Goal: Information Seeking & Learning: Learn about a topic

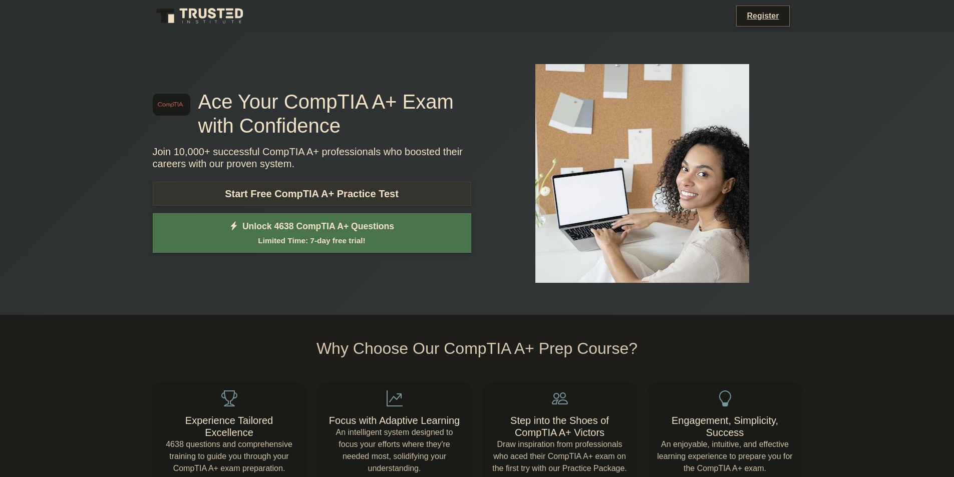
click at [313, 184] on link "Start Free CompTIA A+ Practice Test" at bounding box center [312, 194] width 318 height 24
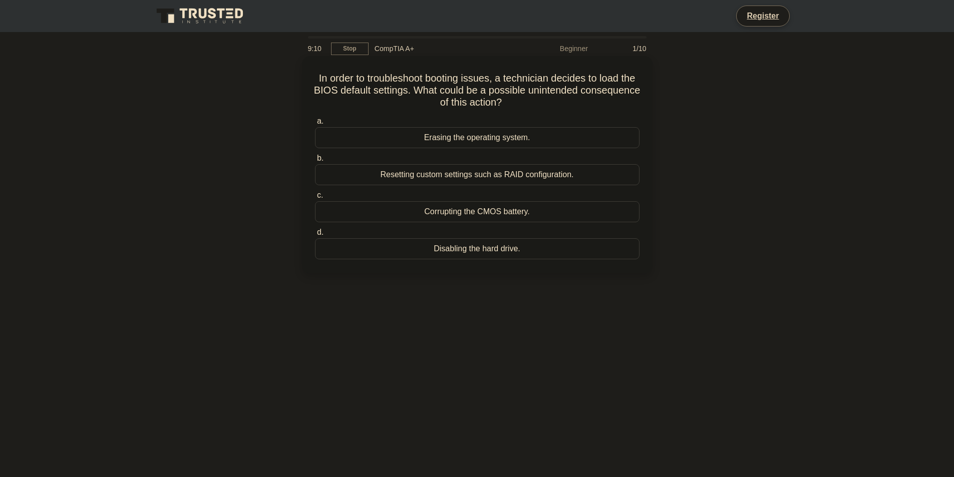
drag, startPoint x: 316, startPoint y: 78, endPoint x: 561, endPoint y: 104, distance: 246.2
click at [561, 104] on h5 "In order to troubleshoot booting issues, a technician decides to load the BIOS …" at bounding box center [477, 90] width 326 height 37
drag, startPoint x: 451, startPoint y: 89, endPoint x: 536, endPoint y: 103, distance: 85.8
click at [536, 103] on h5 "In order to troubleshoot booting issues, a technician decides to load the BIOS …" at bounding box center [477, 90] width 326 height 37
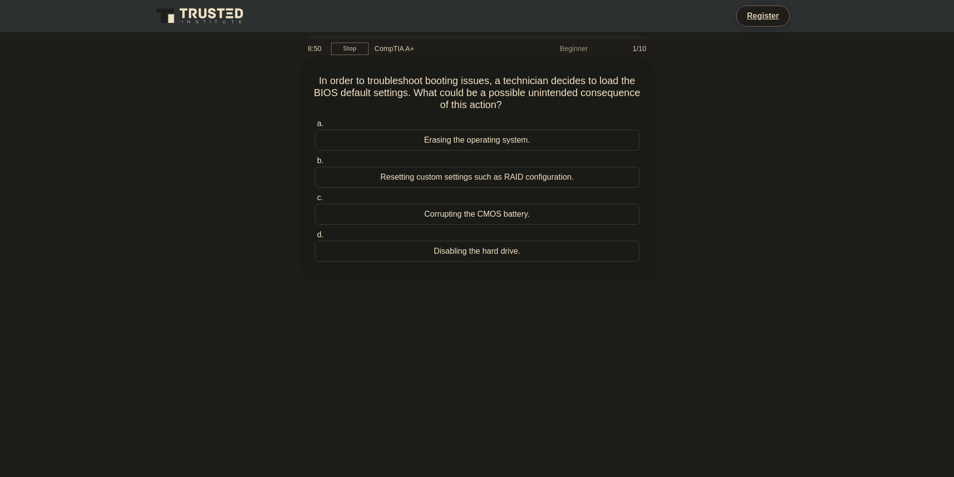
click at [226, 217] on div "In order to troubleshoot booting issues, a technician decides to load the BIOS …" at bounding box center [477, 173] width 661 height 229
click at [446, 213] on div "Corrupting the CMOS battery." at bounding box center [477, 211] width 324 height 21
click at [315, 199] on input "c. Corrupting the CMOS battery." at bounding box center [315, 195] width 0 height 7
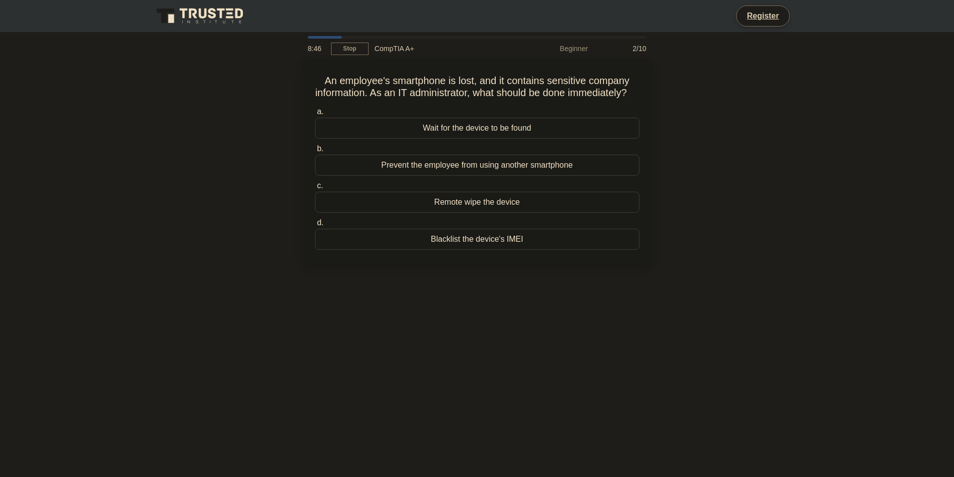
click at [266, 111] on div "An employee's smartphone is lost, and it contains sensitive company information…" at bounding box center [477, 167] width 661 height 217
click at [408, 210] on div "Remote wipe the device" at bounding box center [477, 199] width 324 height 21
click at [315, 187] on input "c. Remote wipe the device" at bounding box center [315, 183] width 0 height 7
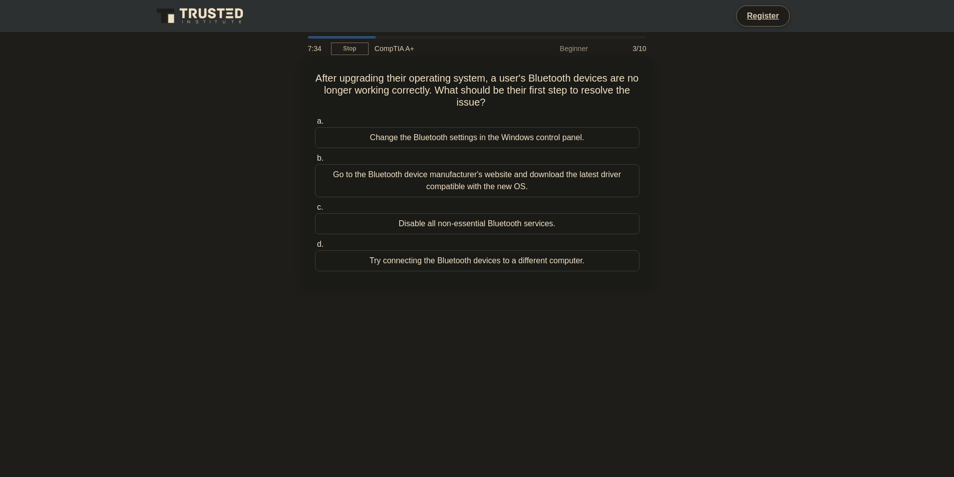
click at [433, 170] on div "Go to the Bluetooth device manufacturer's website and download the latest drive…" at bounding box center [477, 180] width 324 height 33
click at [315, 162] on input "b. Go to the Bluetooth device manufacturer's website and download the latest dr…" at bounding box center [315, 158] width 0 height 7
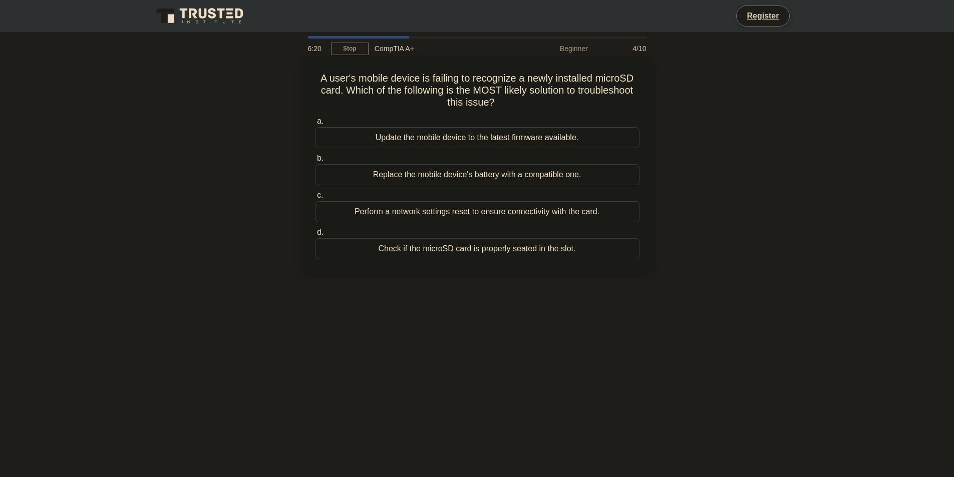
click at [428, 247] on div "Check if the microSD card is properly seated in the slot." at bounding box center [477, 248] width 324 height 21
click at [315, 236] on input "d. Check if the microSD card is properly seated in the slot." at bounding box center [315, 232] width 0 height 7
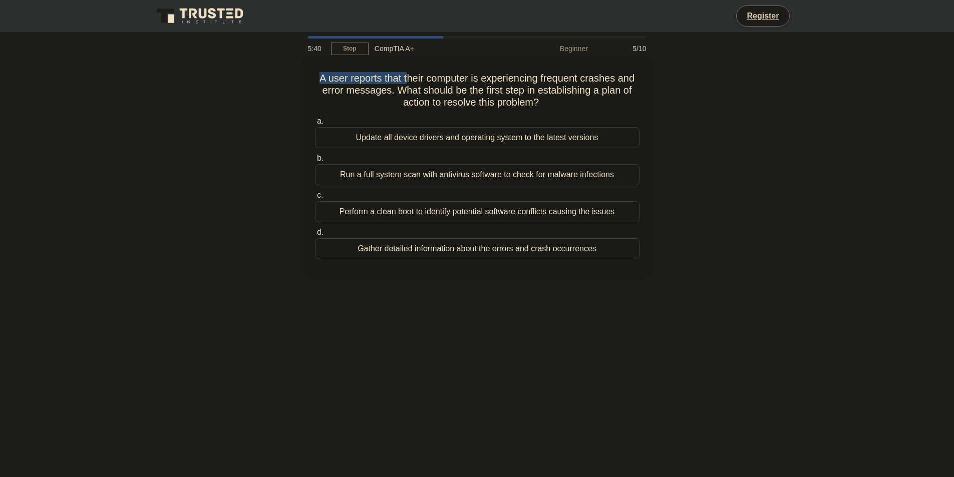
drag, startPoint x: 349, startPoint y: 80, endPoint x: 407, endPoint y: 80, distance: 57.6
click at [406, 80] on div "A user reports that their computer is experiencing frequent crashes and error m…" at bounding box center [477, 164] width 342 height 209
click at [412, 79] on h5 "A user reports that their computer is experiencing frequent crashes and error m…" at bounding box center [477, 90] width 326 height 37
click at [400, 143] on div "Update all device drivers and operating system to the latest versions" at bounding box center [477, 137] width 324 height 21
click at [315, 125] on input "a. Update all device drivers and operating system to the latest versions" at bounding box center [315, 121] width 0 height 7
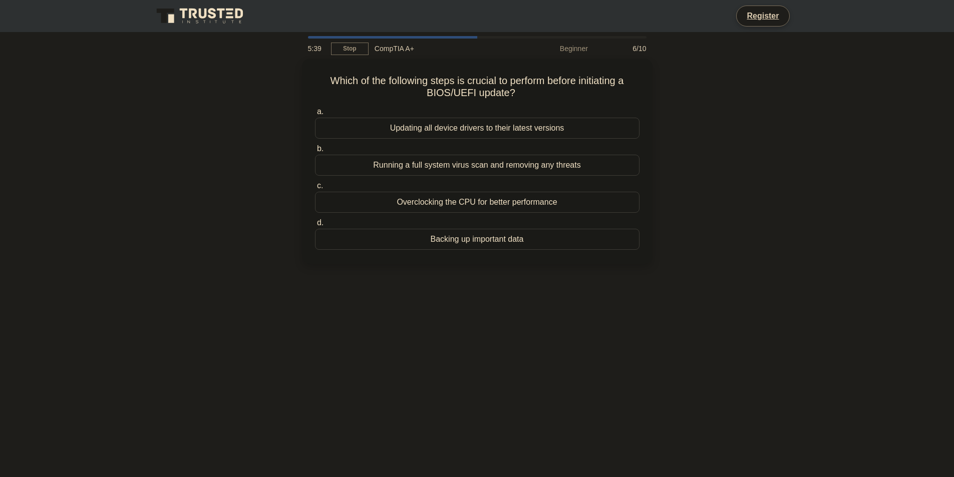
click at [400, 143] on label "b. Running a full system virus scan and removing any threats" at bounding box center [477, 159] width 324 height 33
click at [315, 146] on input "b. Running a full system virus scan and removing any threats" at bounding box center [315, 149] width 0 height 7
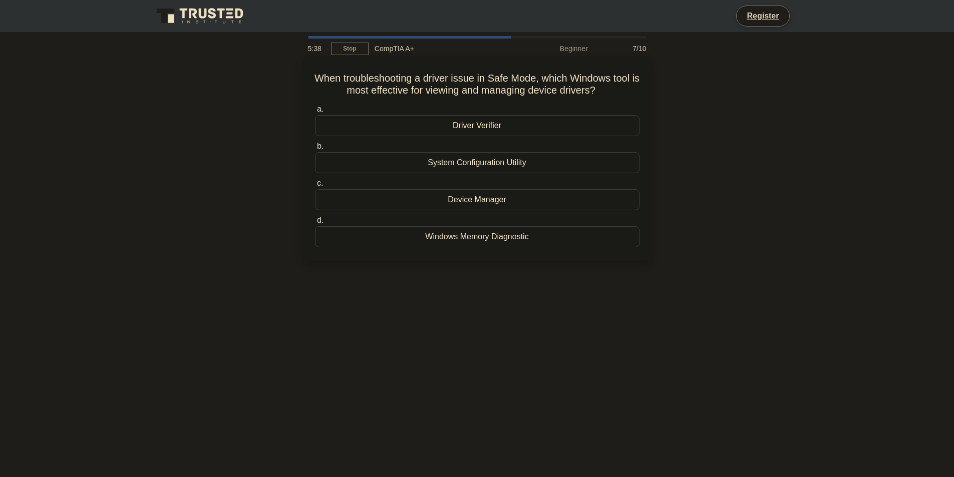
click at [407, 129] on div "Driver Verifier" at bounding box center [477, 125] width 324 height 21
click at [315, 113] on input "a. Driver Verifier" at bounding box center [315, 109] width 0 height 7
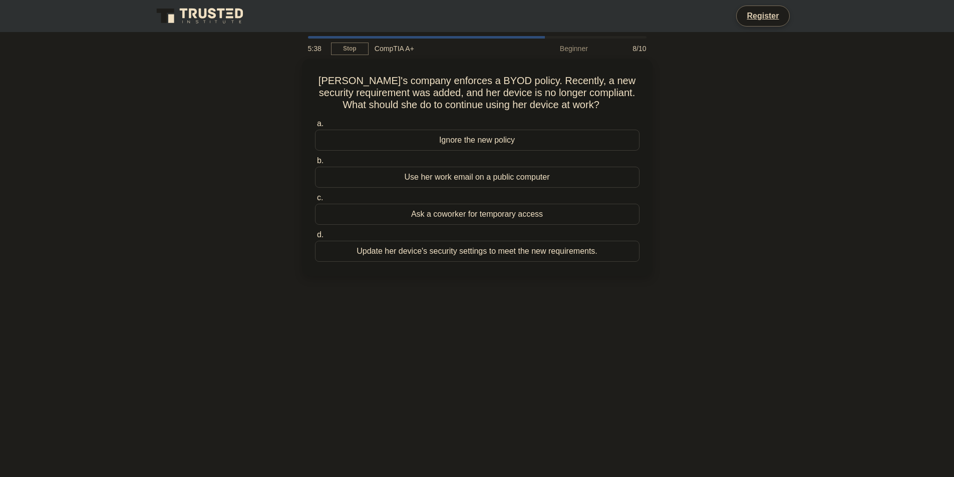
click at [407, 130] on div "Ignore the new policy" at bounding box center [477, 140] width 324 height 21
click at [315, 127] on input "a. Ignore the new policy" at bounding box center [315, 124] width 0 height 7
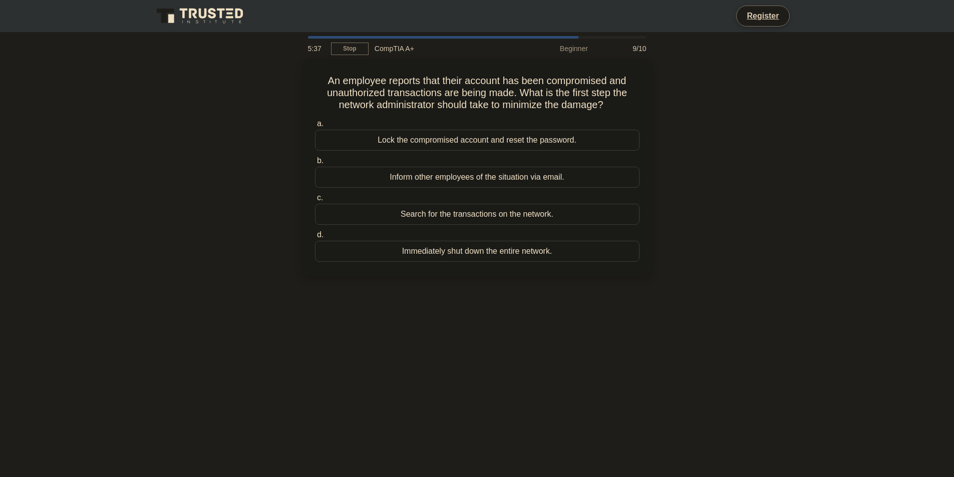
click at [407, 130] on div "Lock the compromised account and reset the password." at bounding box center [477, 140] width 324 height 21
click at [315, 127] on input "a. Lock the compromised account and reset the password." at bounding box center [315, 124] width 0 height 7
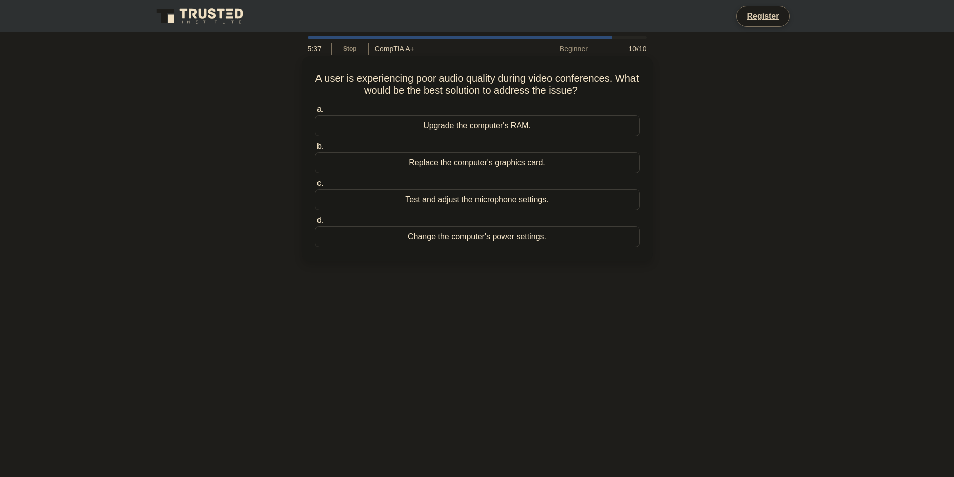
click at [407, 134] on div "Upgrade the computer's RAM." at bounding box center [477, 125] width 324 height 21
click at [315, 113] on input "a. Upgrade the computer's RAM." at bounding box center [315, 109] width 0 height 7
click at [407, 134] on div "Upgrade the computer's RAM." at bounding box center [477, 126] width 324 height 22
click at [315, 113] on input "a. Upgrade the computer's RAM." at bounding box center [315, 109] width 0 height 7
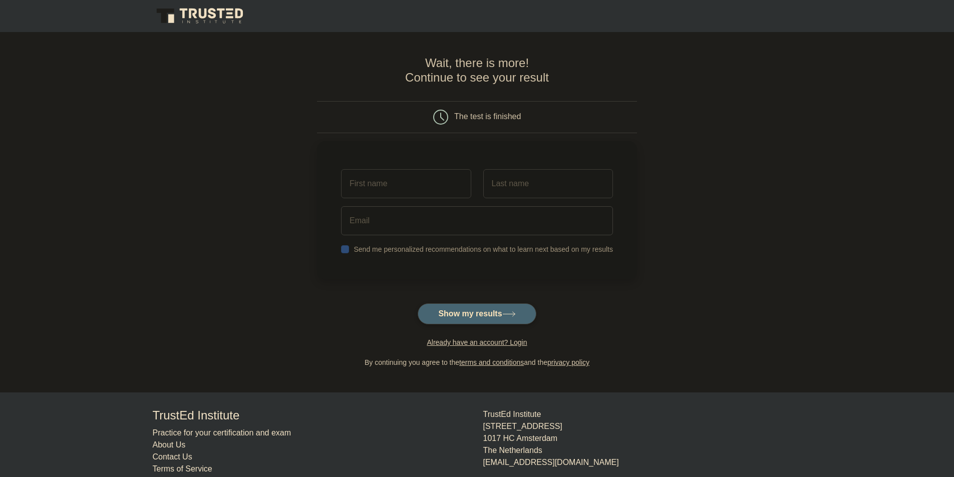
click at [271, 154] on main "Wait, there is more! Continue to see your result The test is finished and the" at bounding box center [477, 212] width 954 height 360
